Goal: Find specific page/section: Find specific page/section

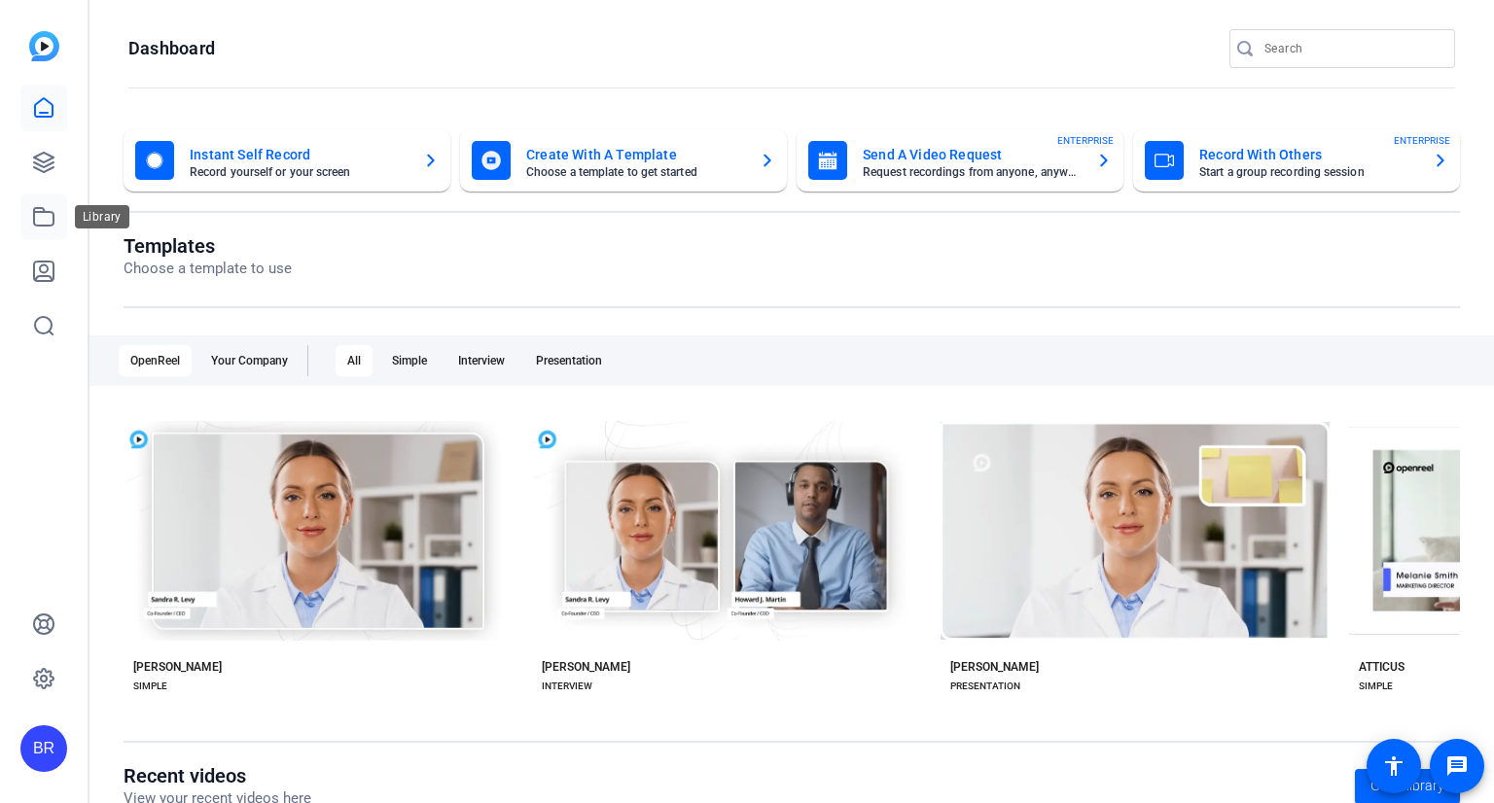
click at [37, 214] on icon at bounding box center [43, 216] width 23 height 23
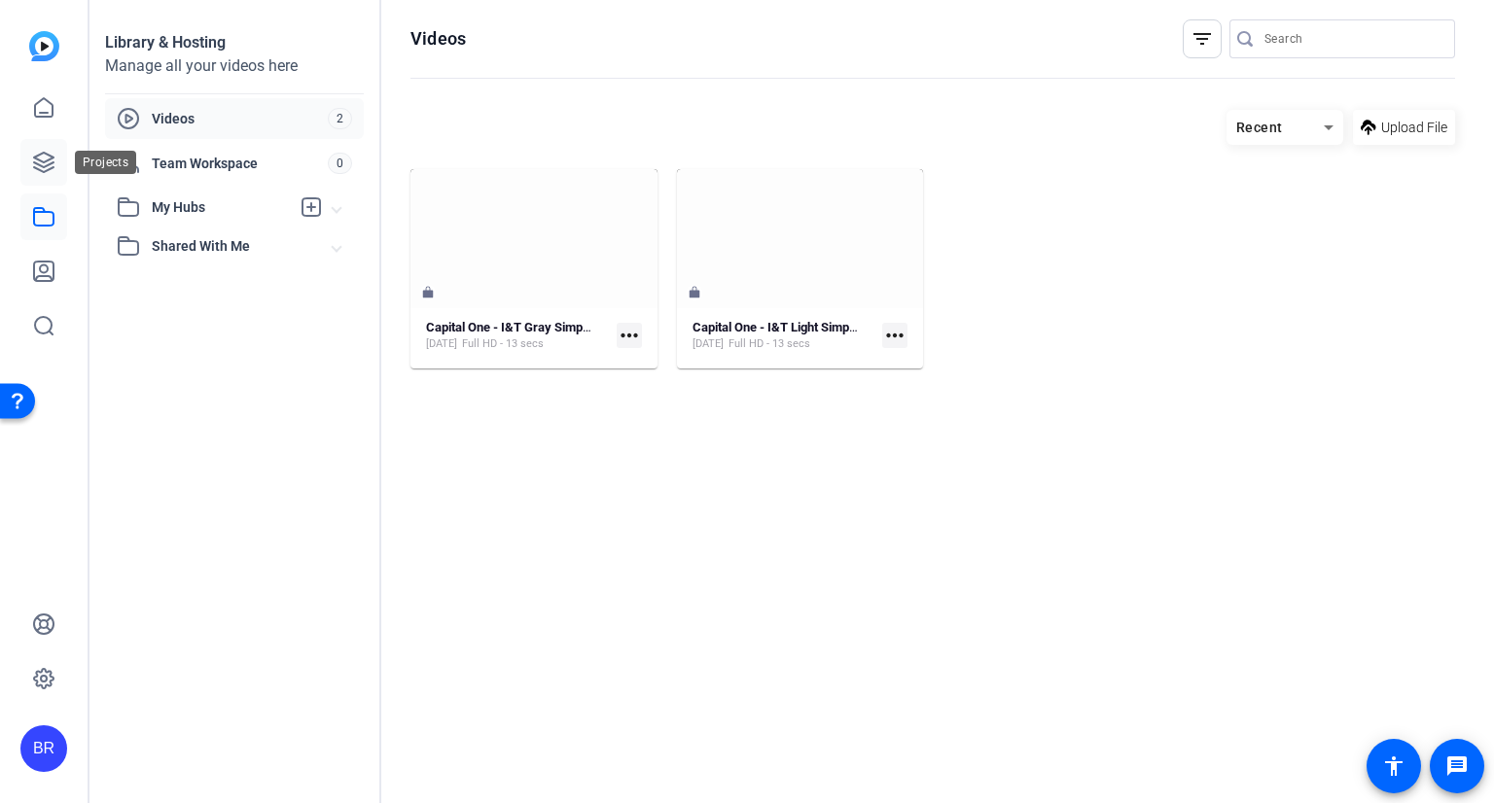
click at [41, 157] on icon at bounding box center [43, 162] width 23 height 23
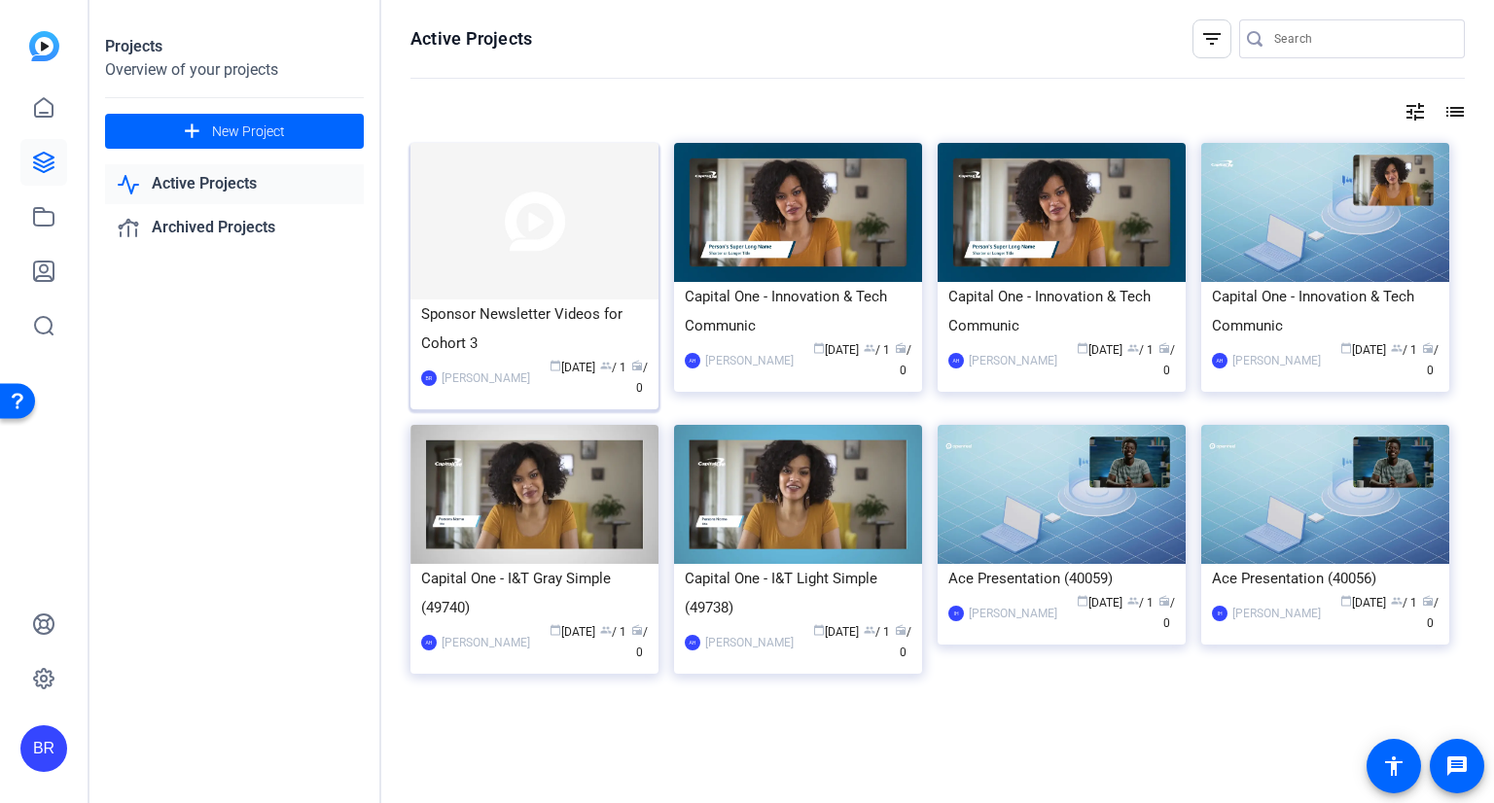
click at [583, 160] on img at bounding box center [534, 221] width 248 height 157
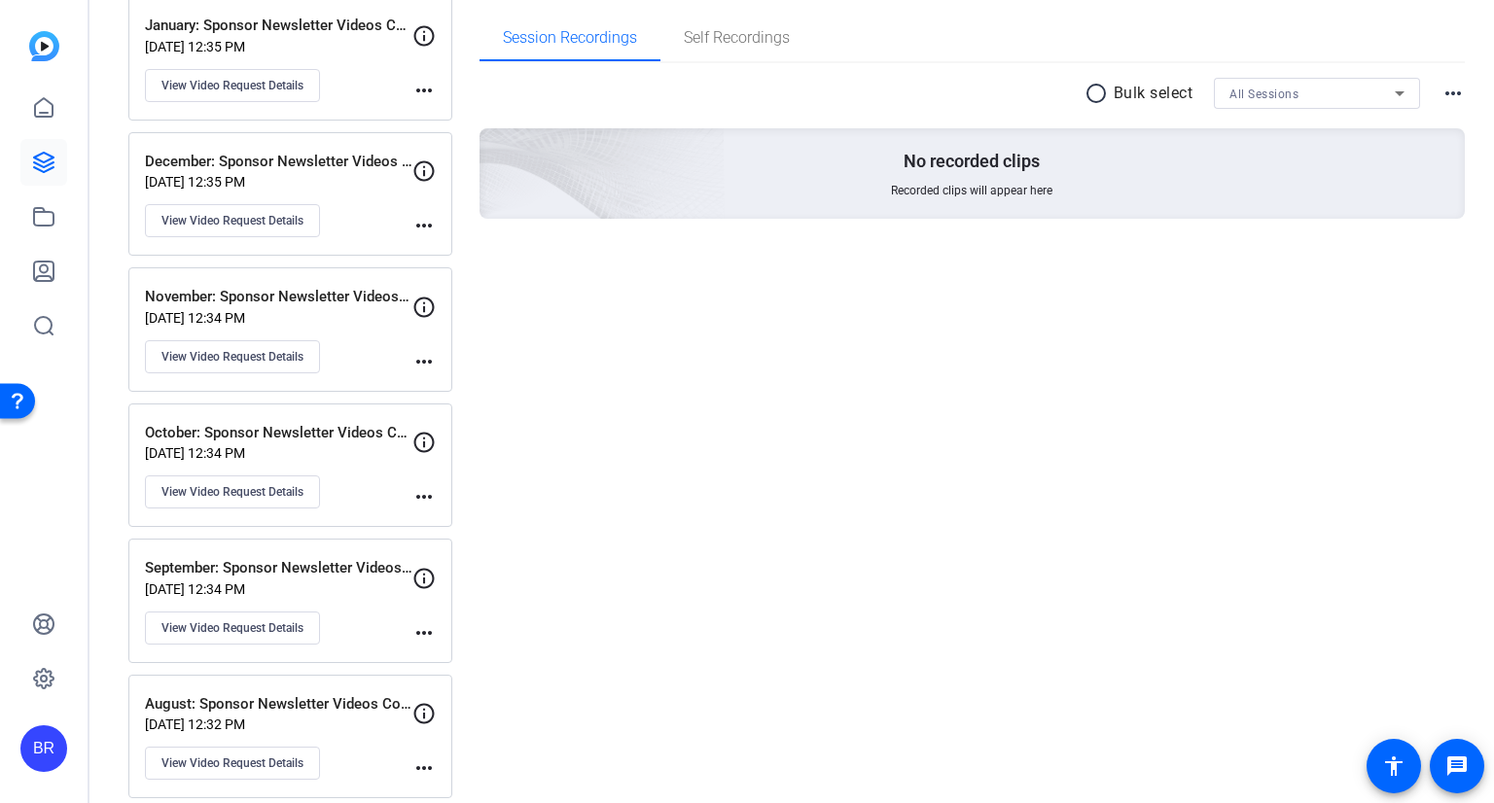
scroll to position [314, 0]
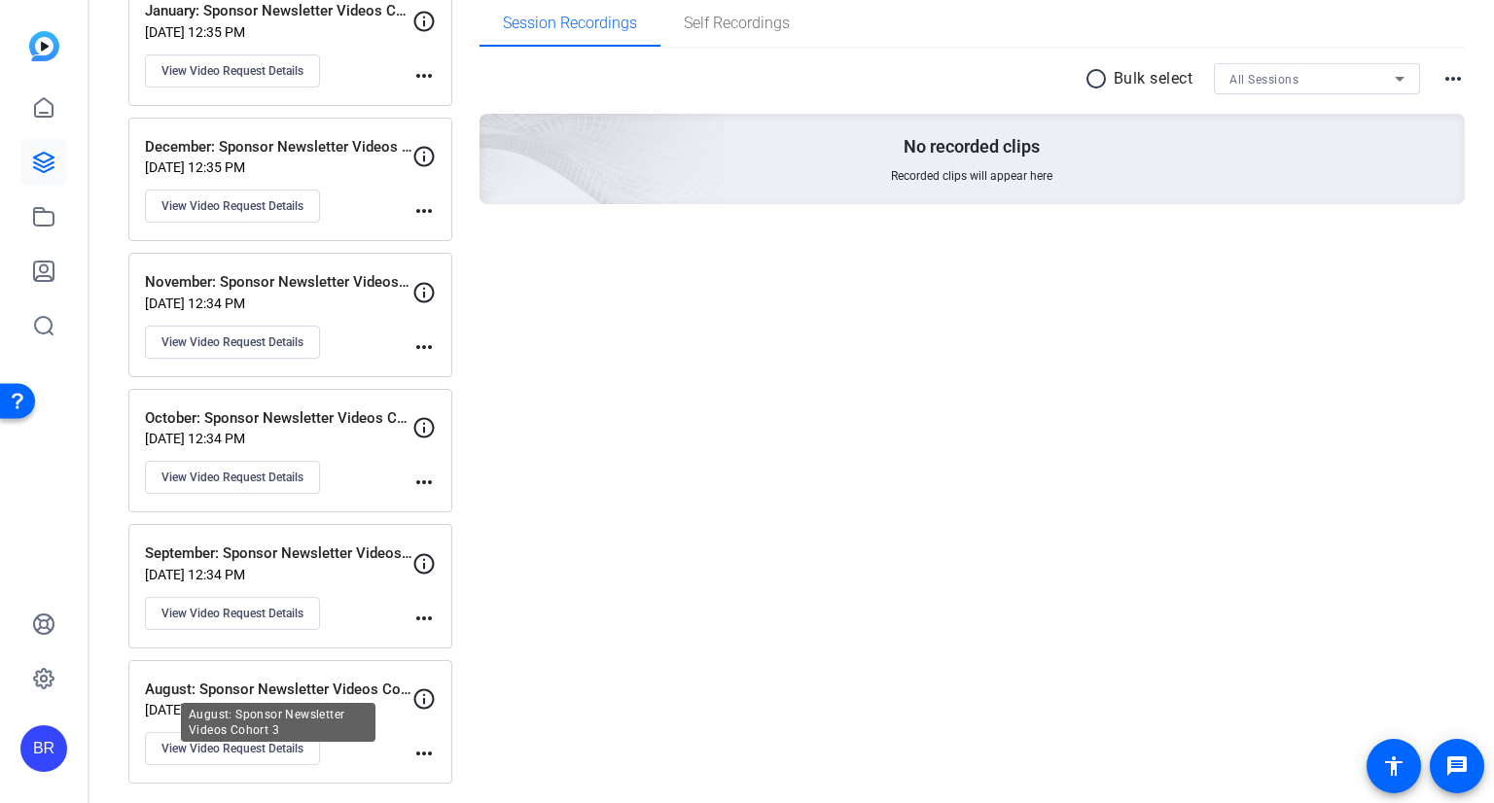
click at [323, 672] on div "August: Sponsor Newsletter Videos Cohort 3 [DATE] 12:32 PM View Video Request D…" at bounding box center [290, 722] width 324 height 124
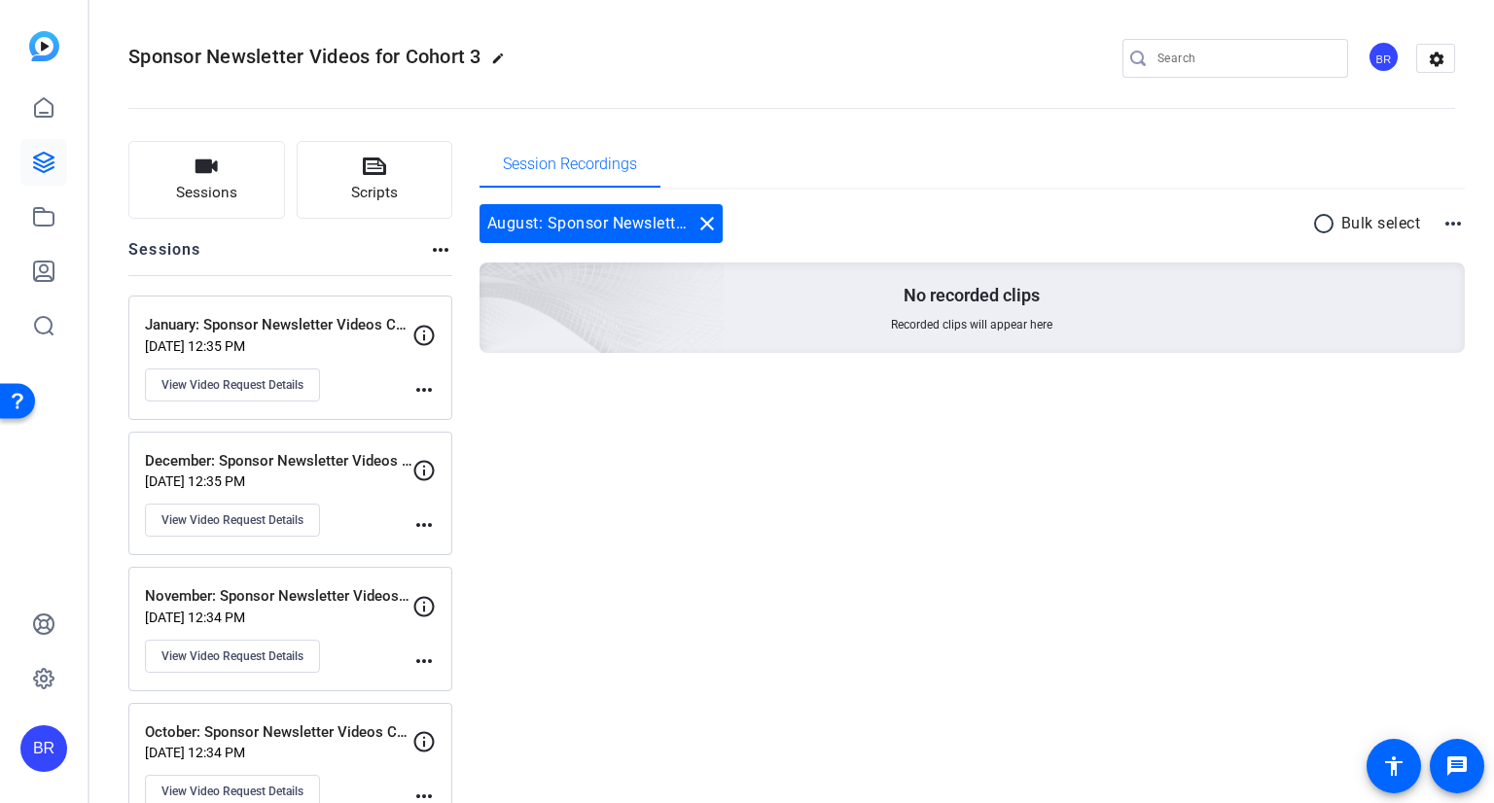
scroll to position [0, 0]
